Goal: Information Seeking & Learning: Learn about a topic

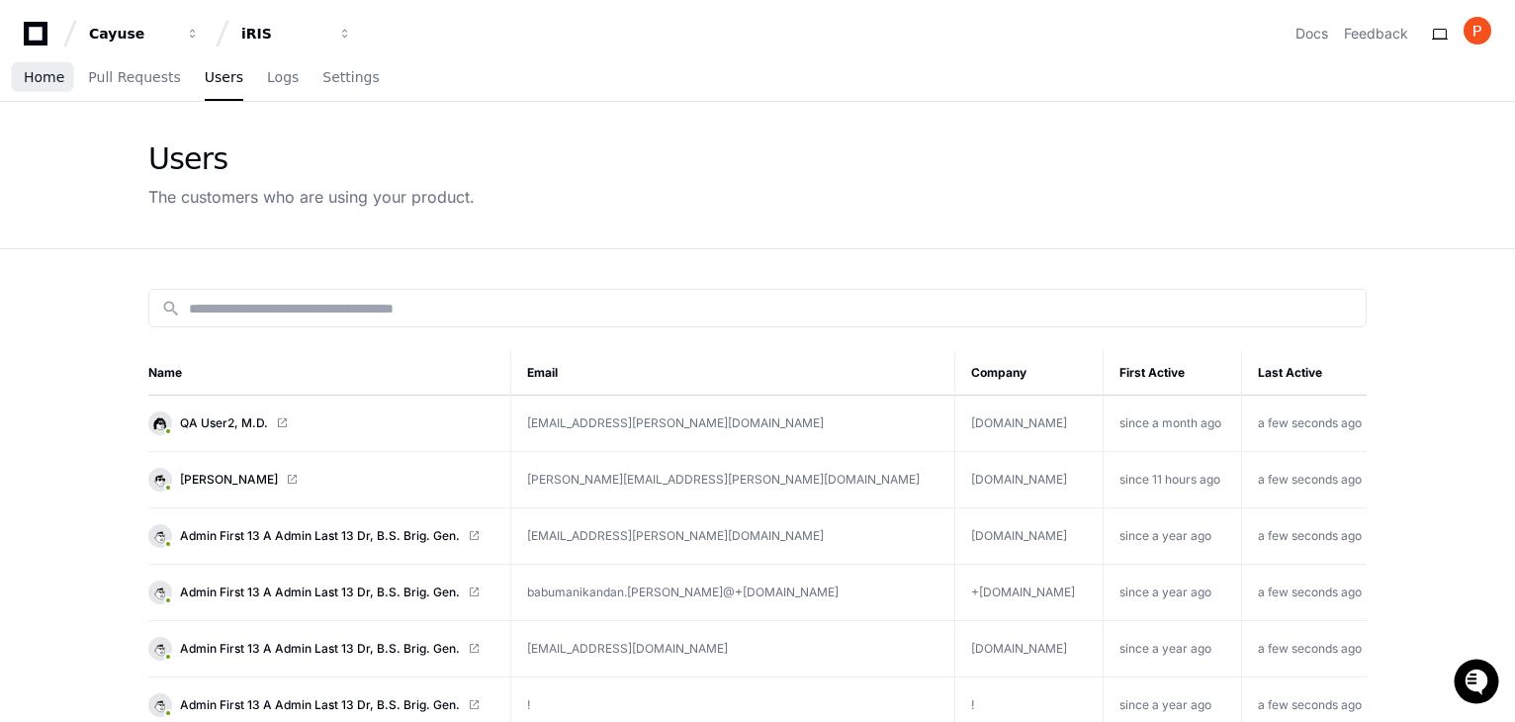
click at [39, 78] on span "Home" at bounding box center [44, 77] width 41 height 12
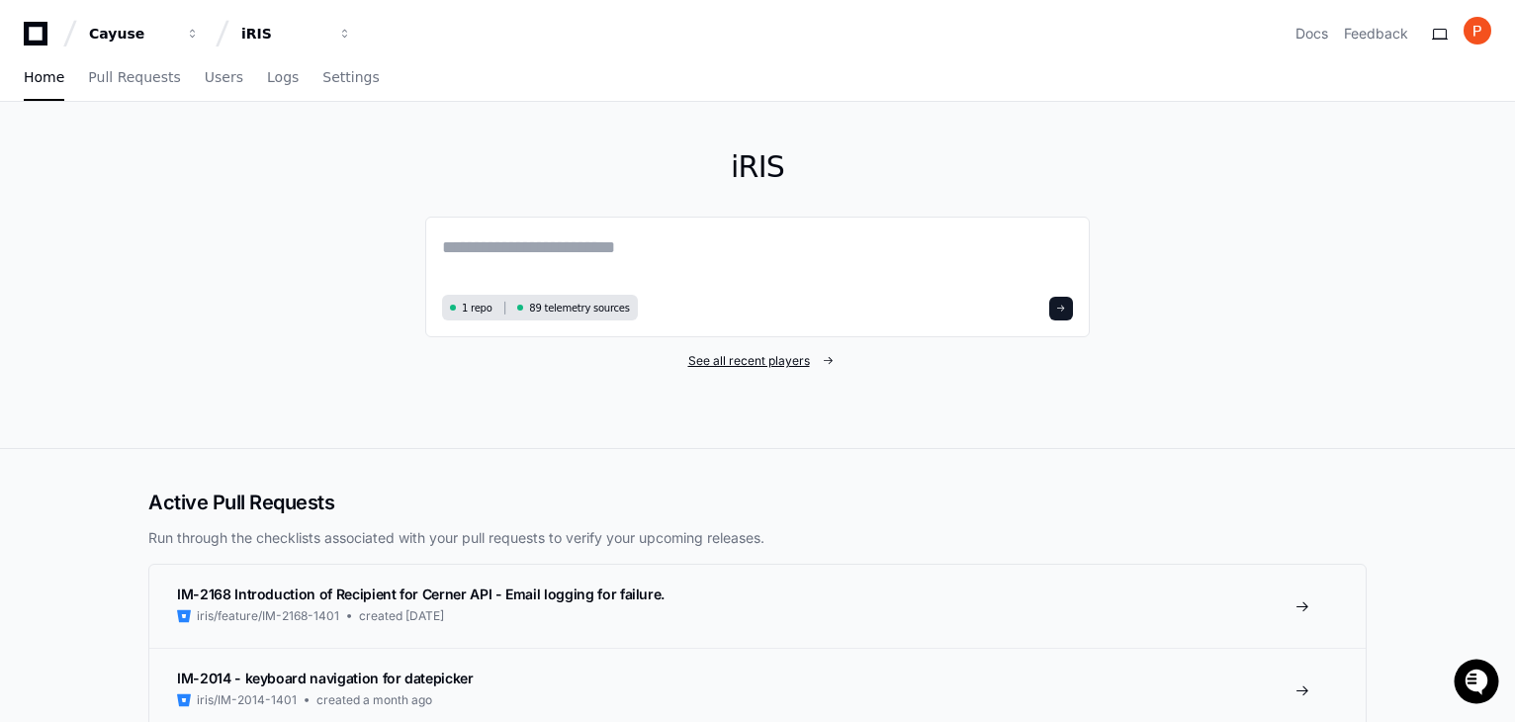
click at [752, 355] on span "See all recent players" at bounding box center [749, 361] width 122 height 16
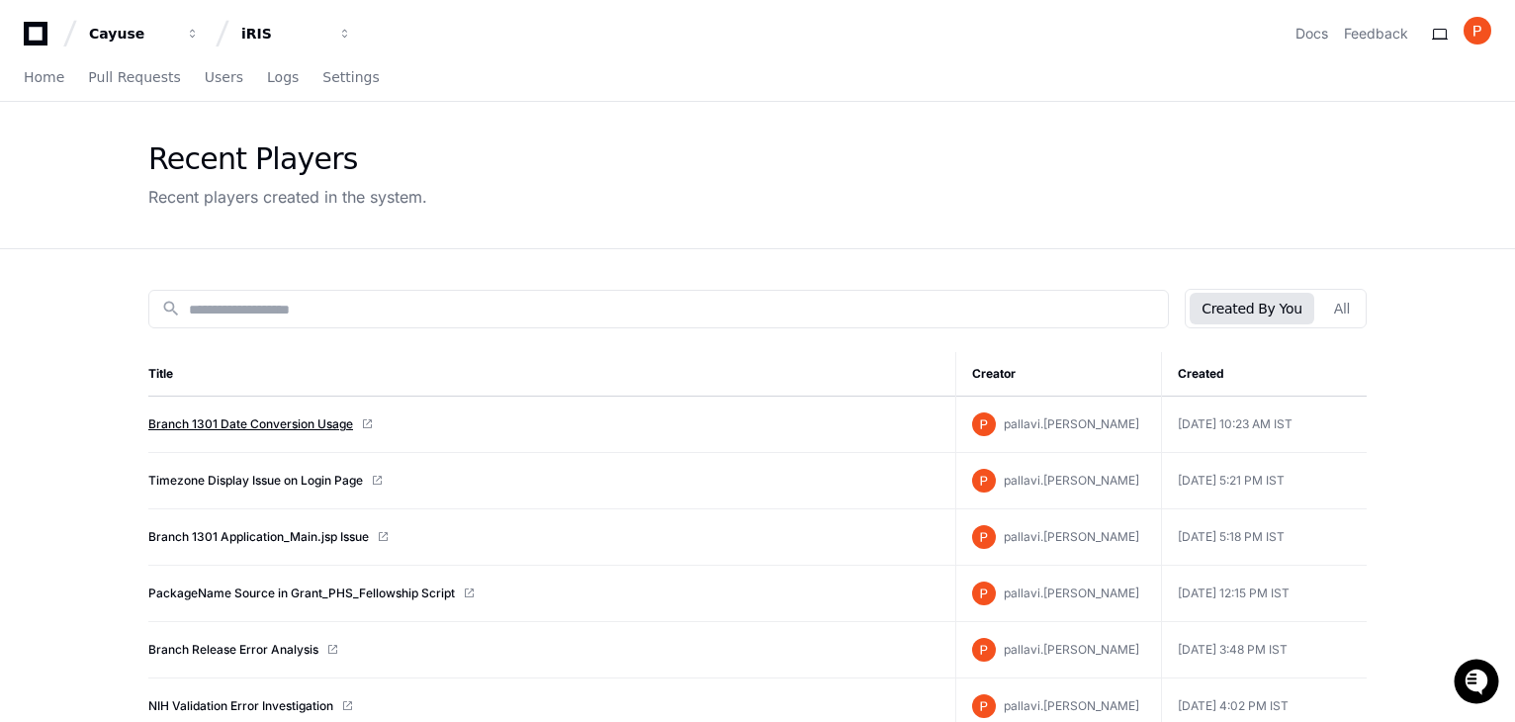
click at [248, 420] on link "Branch 1301 Date Conversion Usage" at bounding box center [250, 424] width 205 height 16
